Goal: Transaction & Acquisition: Purchase product/service

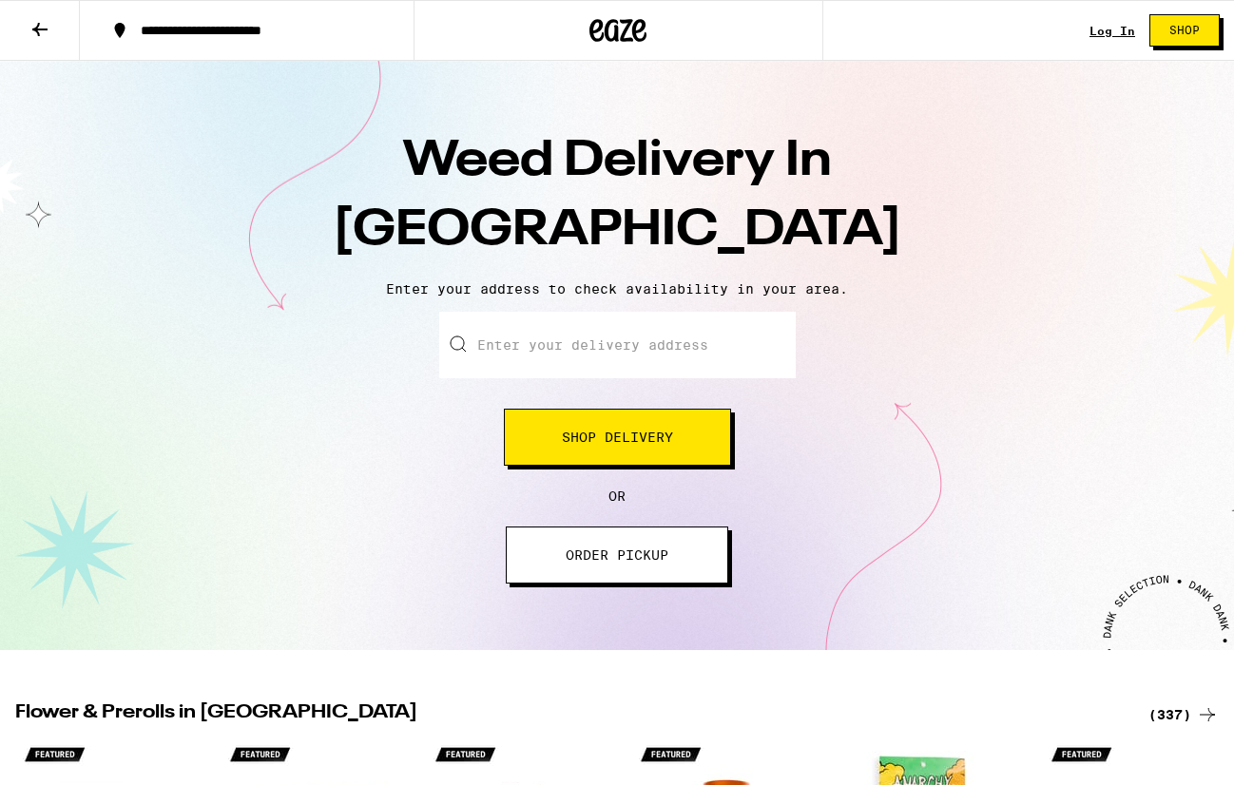
click at [595, 358] on input "Enter your delivery address" at bounding box center [617, 345] width 357 height 67
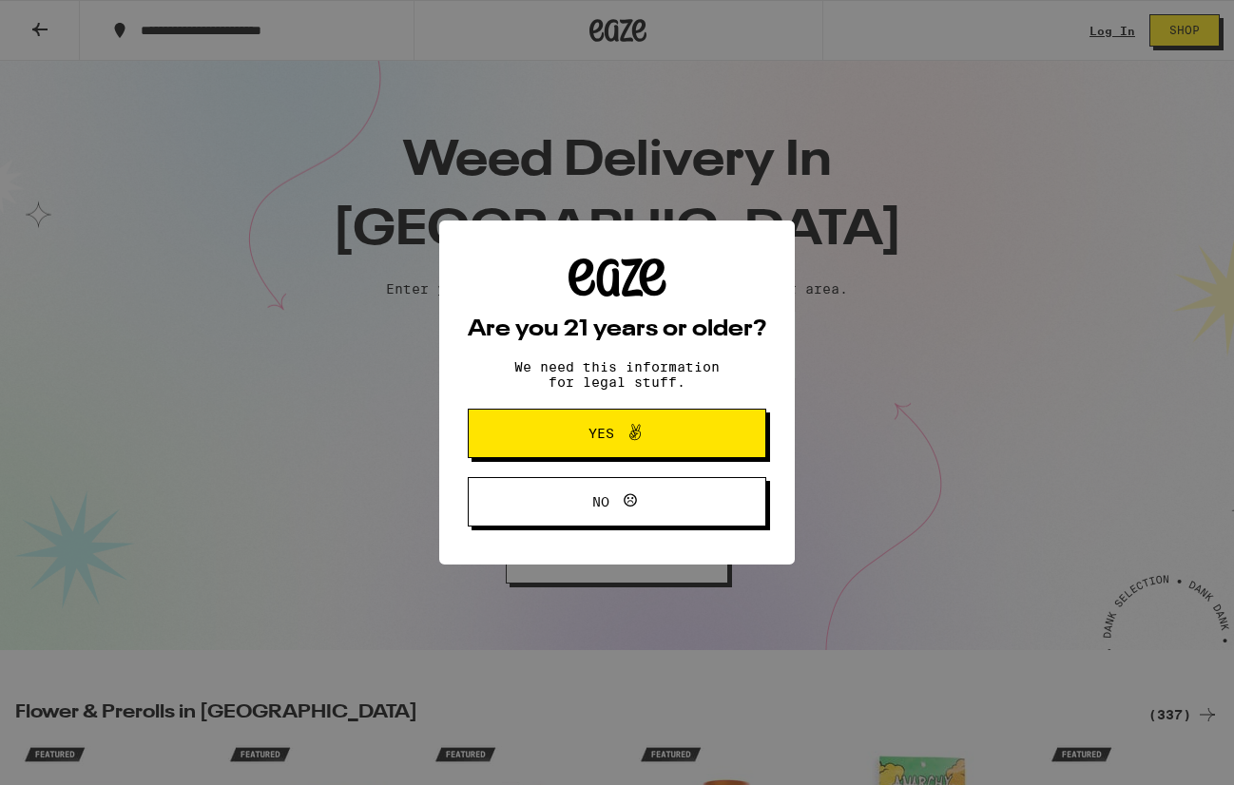
click at [665, 423] on button "Yes" at bounding box center [617, 433] width 299 height 49
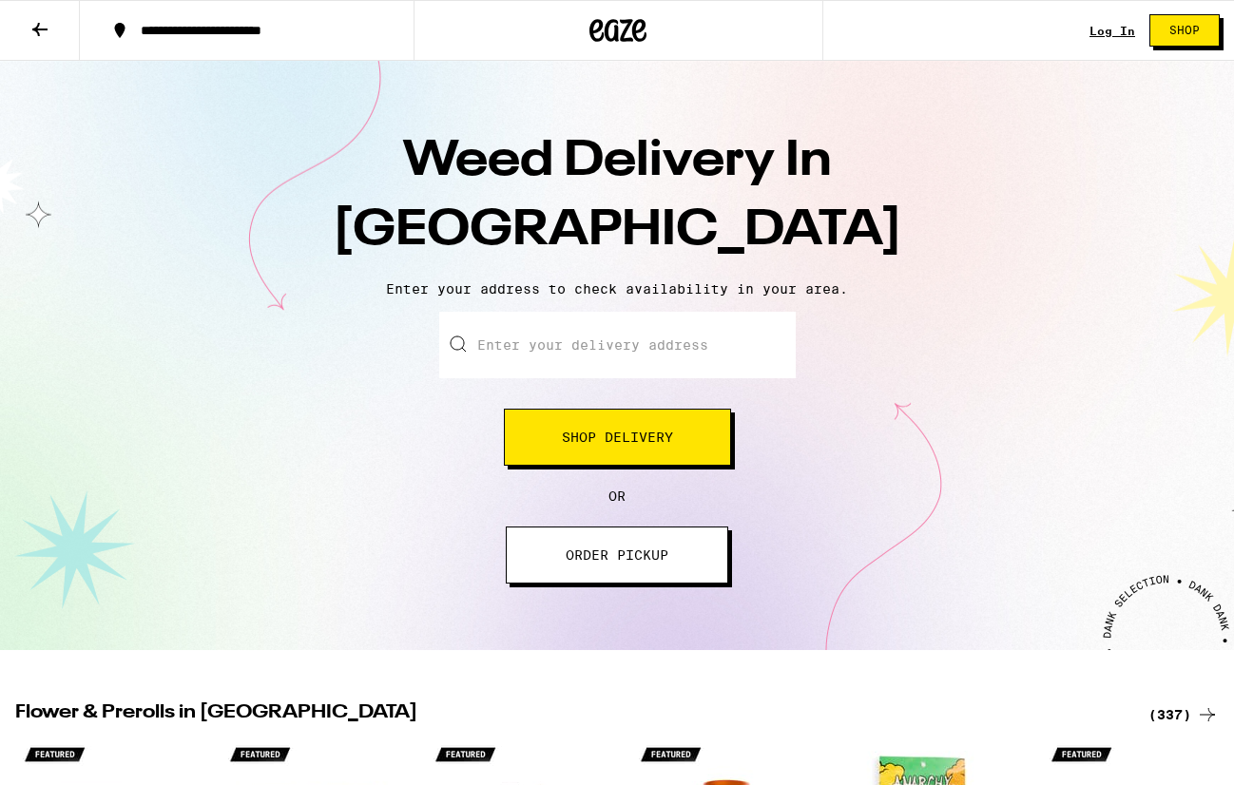
click at [656, 360] on input "Enter your delivery address" at bounding box center [617, 345] width 357 height 67
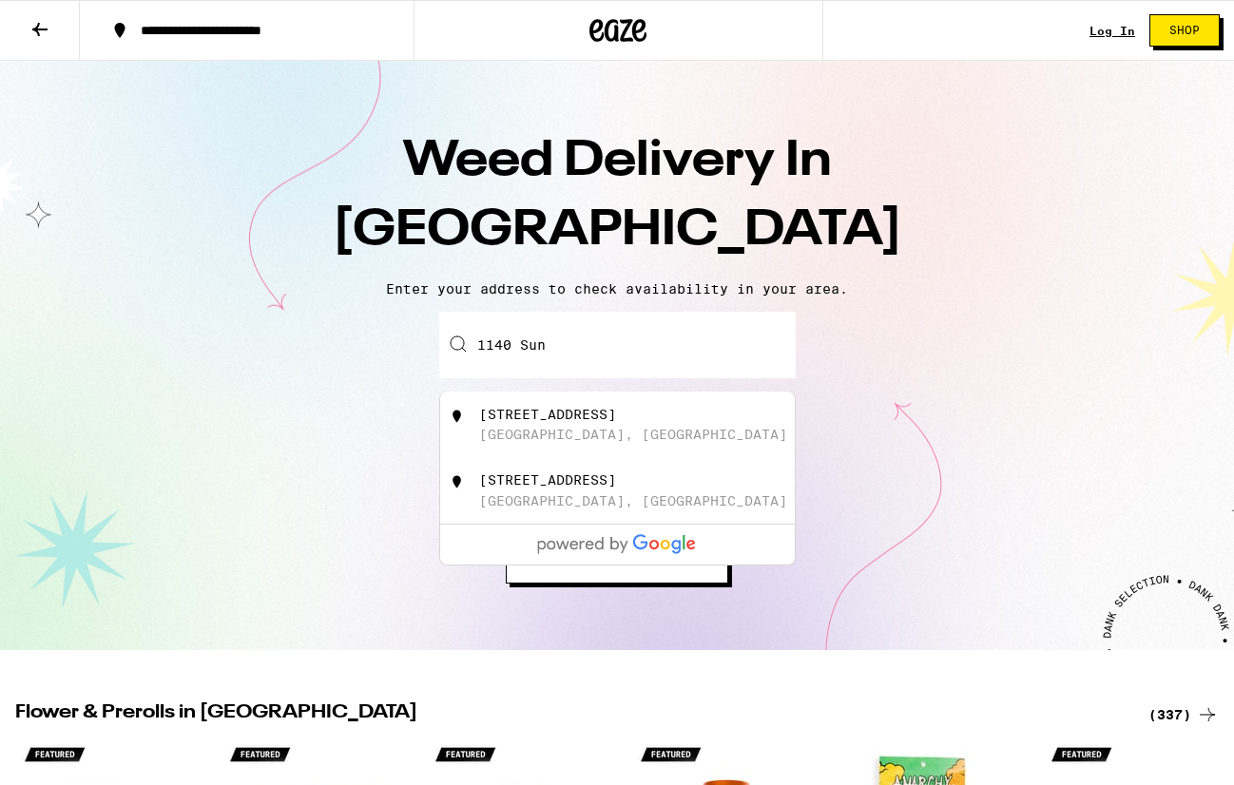
drag, startPoint x: 656, startPoint y: 360, endPoint x: 625, endPoint y: 419, distance: 66.8
click at [616, 419] on div "[STREET_ADDRESS]" at bounding box center [547, 414] width 137 height 15
type input "[STREET_ADDRESS]"
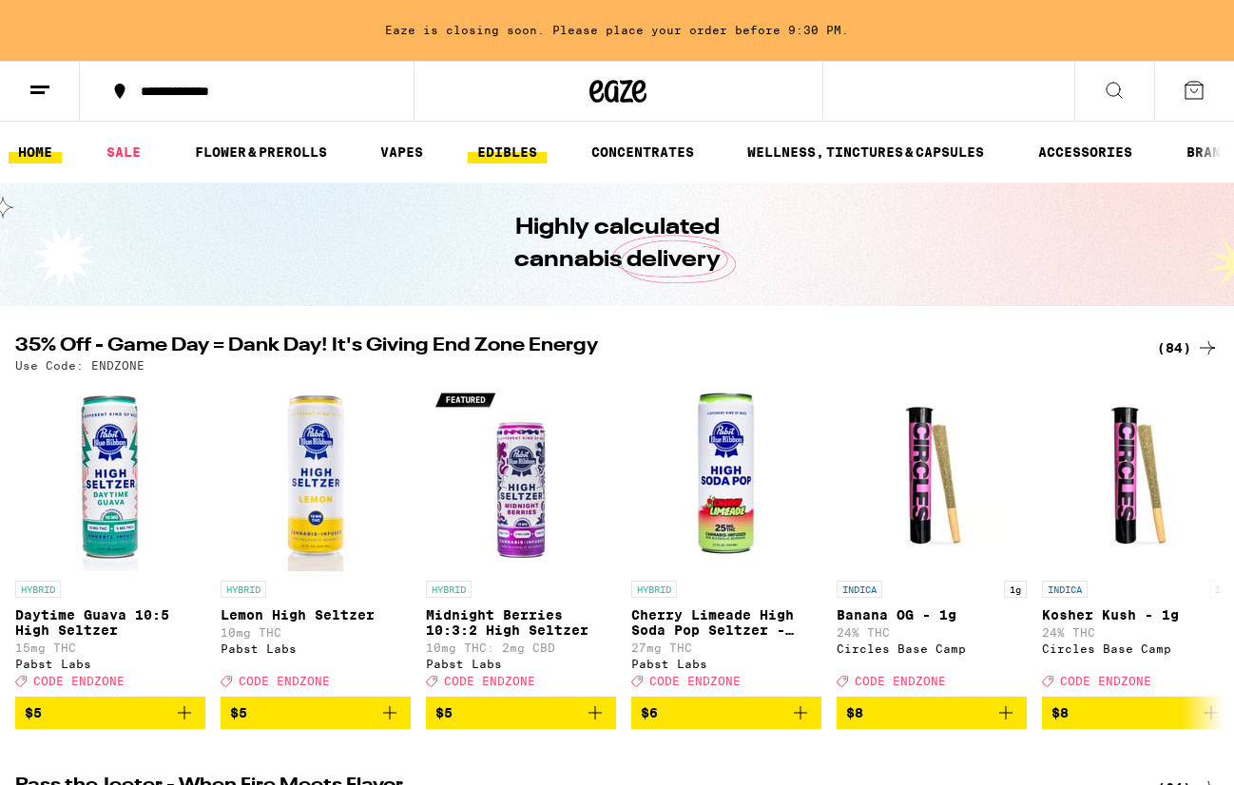
click at [511, 153] on link "EDIBLES" at bounding box center [507, 152] width 79 height 23
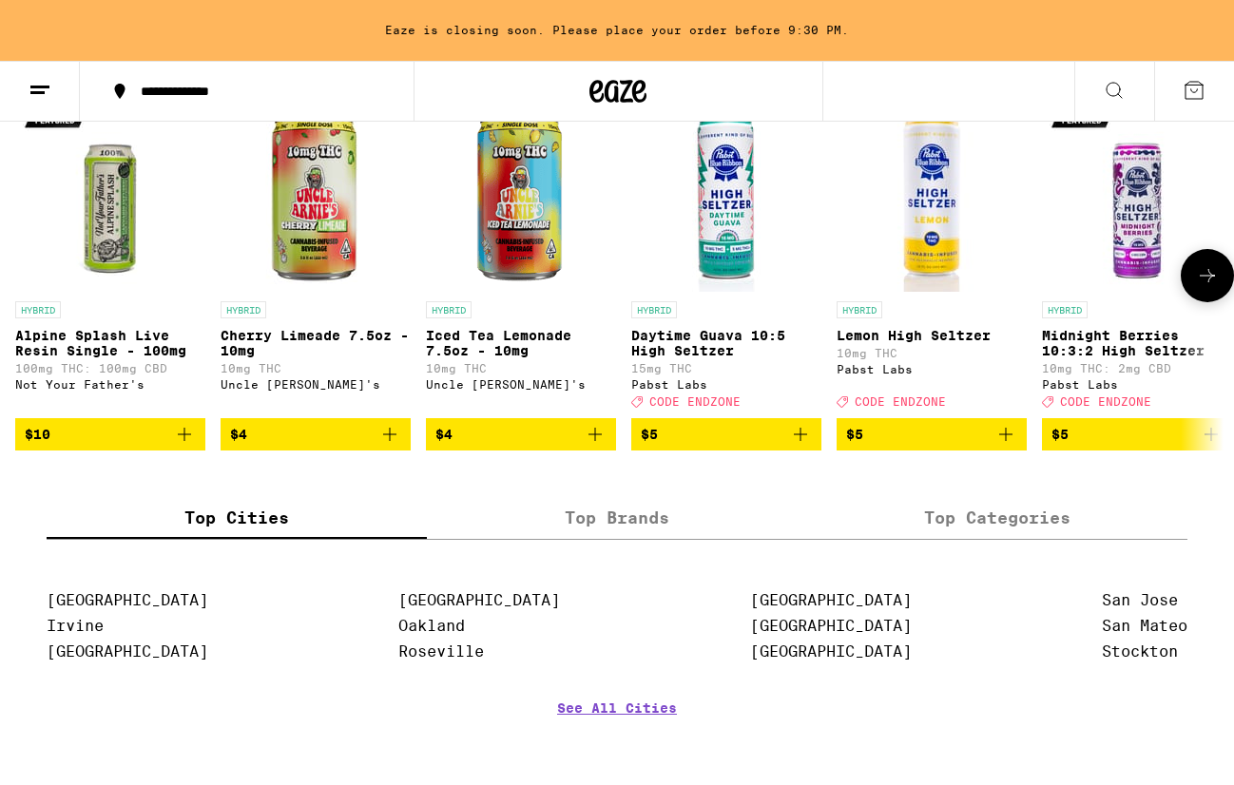
scroll to position [1277, 0]
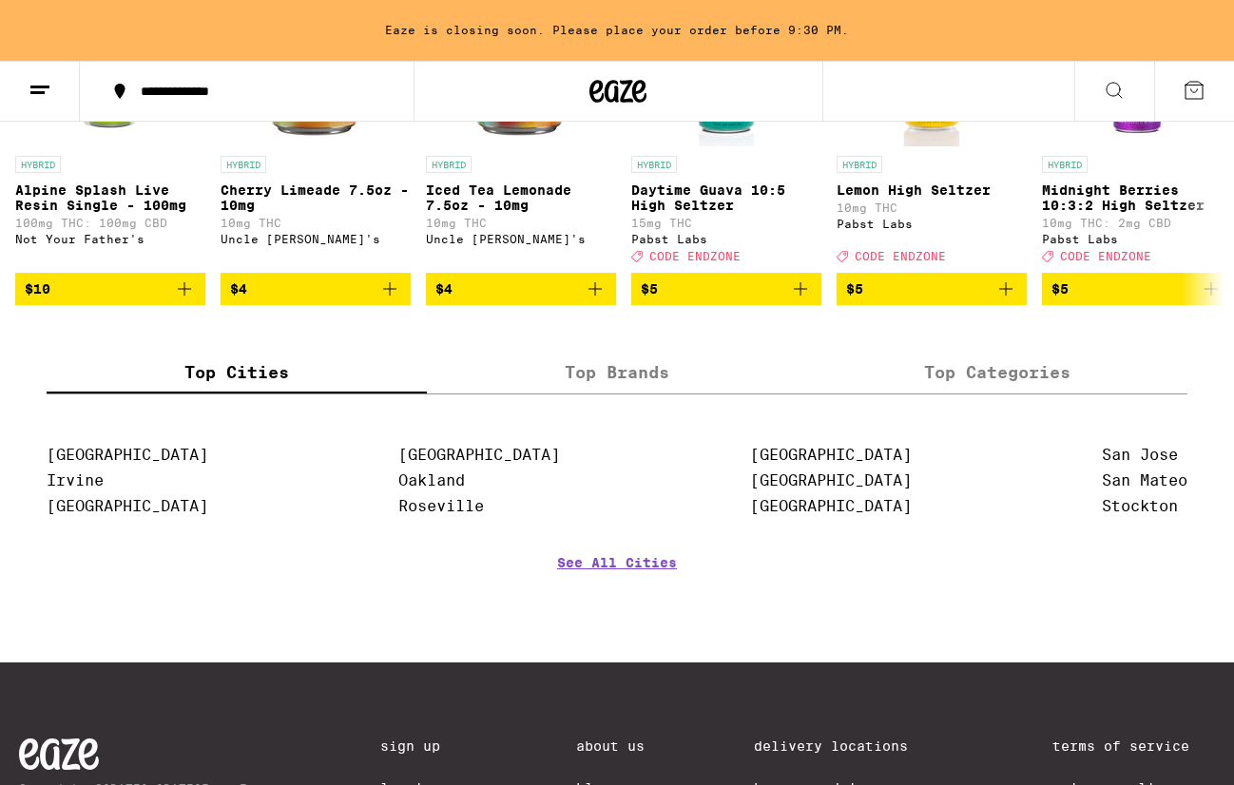
click at [611, 394] on label "Top Brands" at bounding box center [617, 373] width 380 height 41
click at [0, 0] on input "Top Brands" at bounding box center [0, 0] width 0 height 0
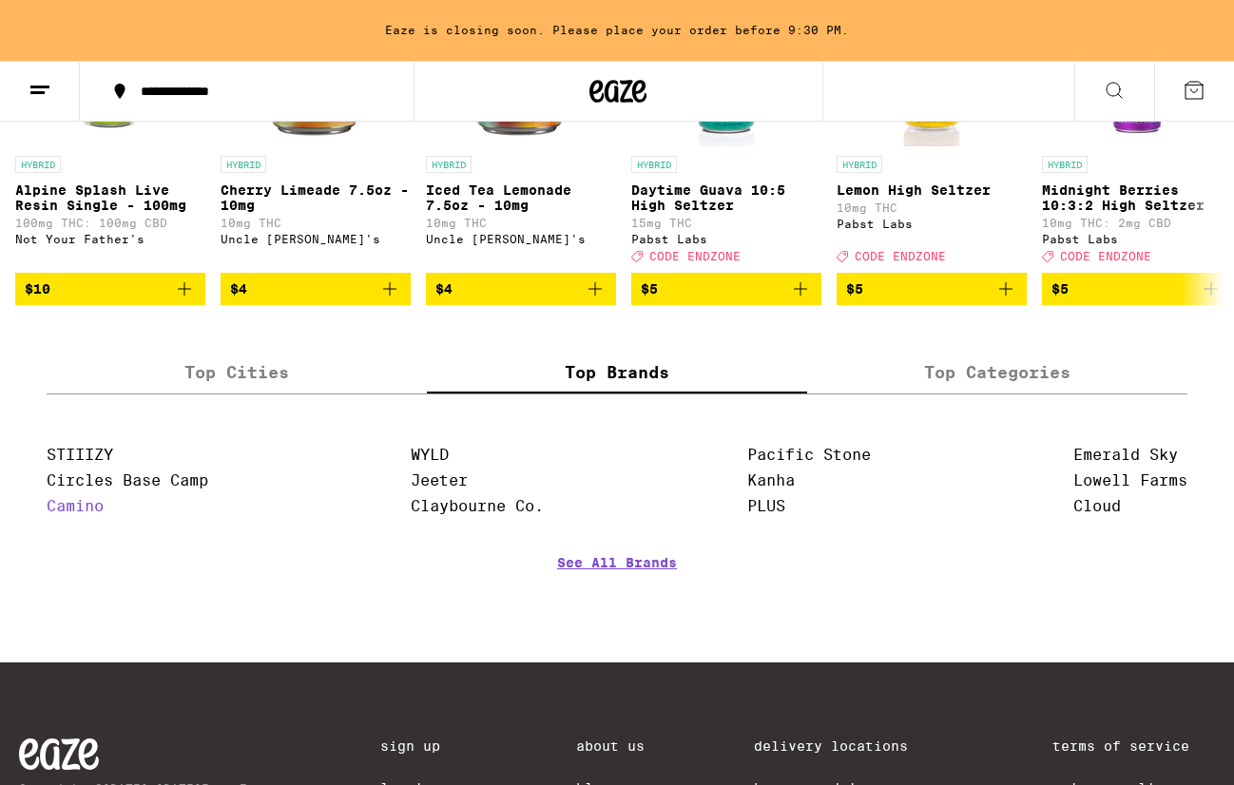
click at [79, 515] on link "Camino" at bounding box center [75, 506] width 57 height 18
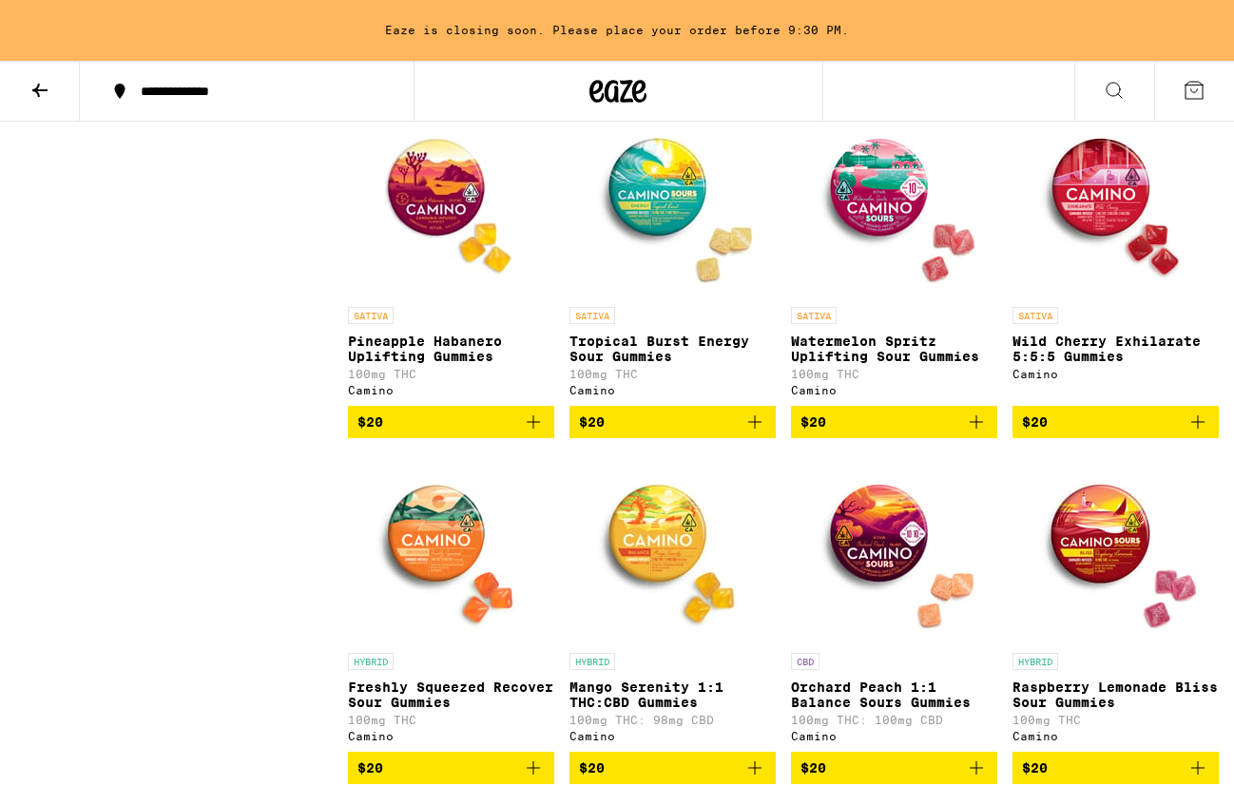
scroll to position [825, 0]
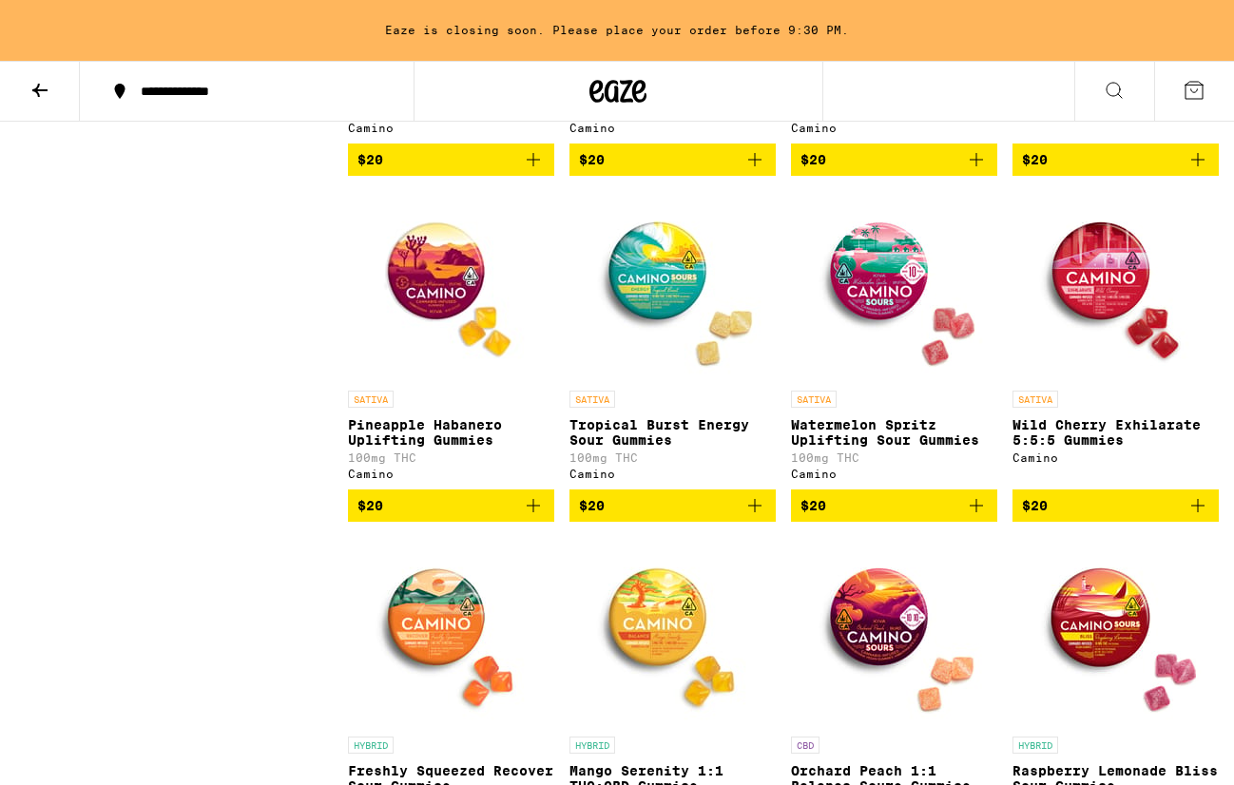
click at [868, 517] on span "$20" at bounding box center [893, 505] width 187 height 23
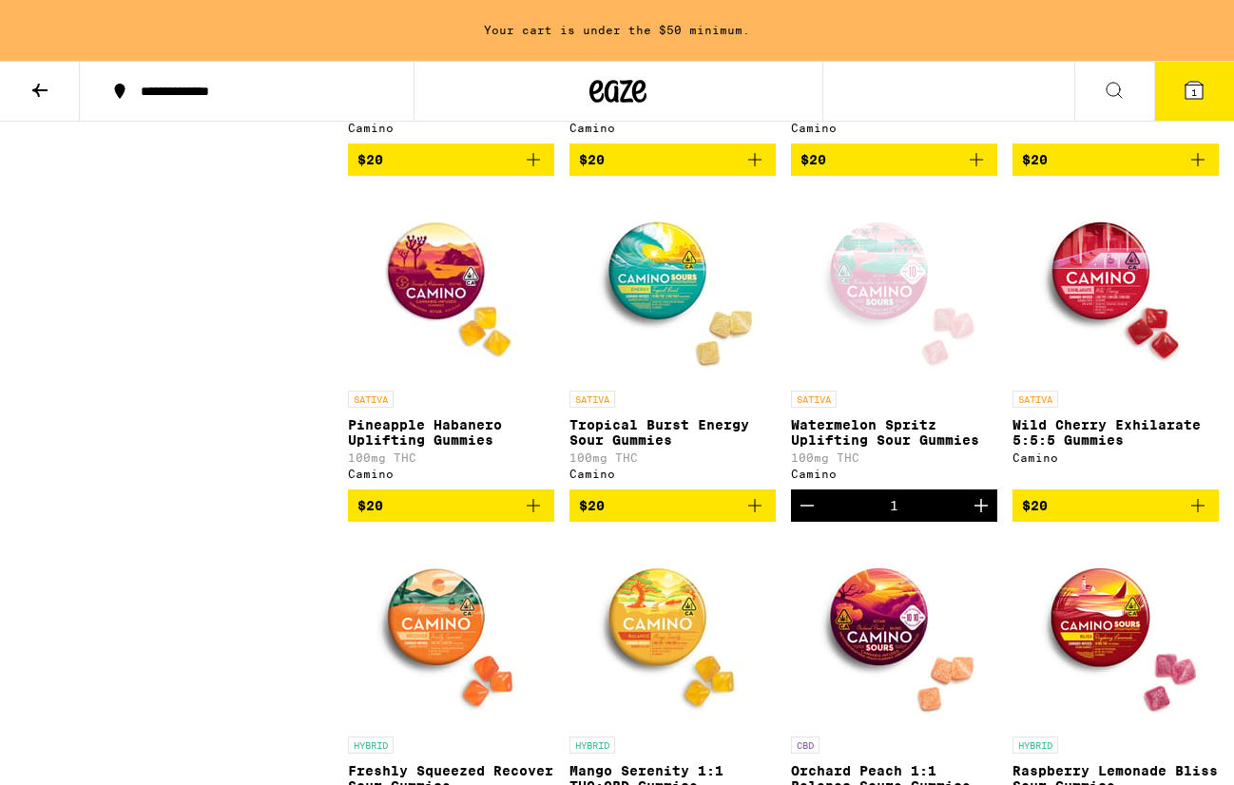
click at [1190, 89] on icon at bounding box center [1194, 90] width 17 height 17
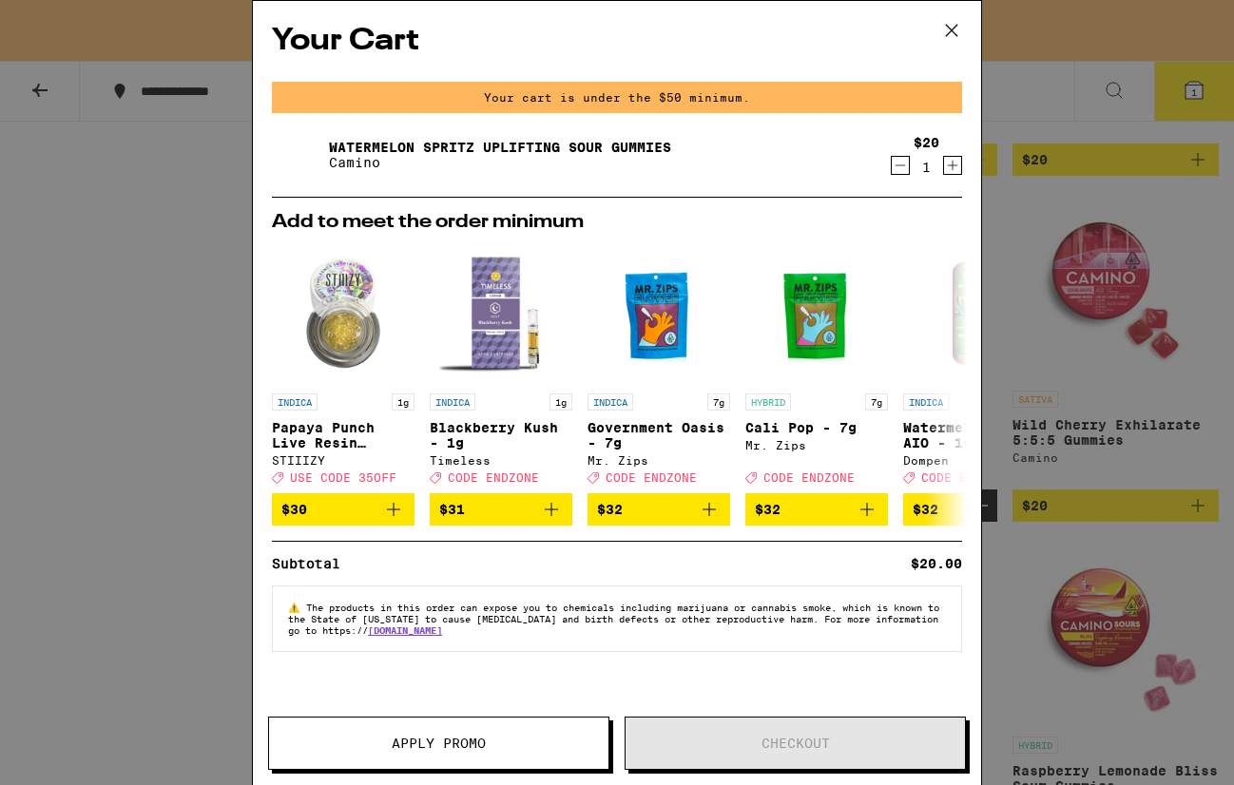
click at [955, 33] on icon at bounding box center [951, 30] width 29 height 29
